Goal: Task Accomplishment & Management: Manage account settings

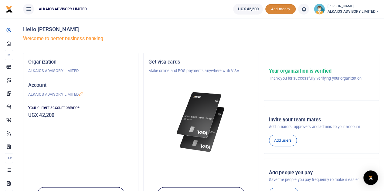
click at [275, 6] on span "Add money" at bounding box center [280, 9] width 30 height 10
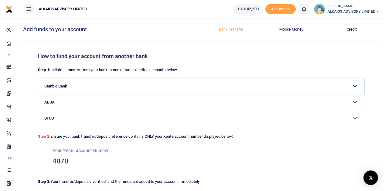
click at [355, 85] on button "Stanbic Bank" at bounding box center [200, 86] width 325 height 16
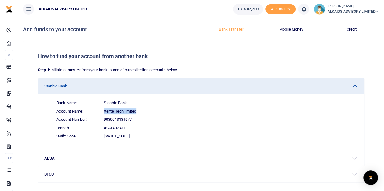
drag, startPoint x: 137, startPoint y: 110, endPoint x: 97, endPoint y: 109, distance: 40.0
click at [97, 109] on span "Account Name: Xente Tech limited" at bounding box center [205, 111] width 306 height 8
copy span "Xente Tech limited"
click at [124, 118] on span "9030013131677" at bounding box center [118, 120] width 28 height 6
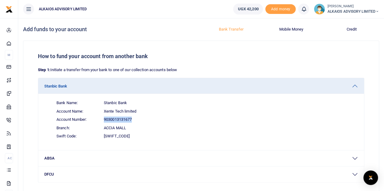
copy span "9030013131677"
